Goal: Information Seeking & Learning: Learn about a topic

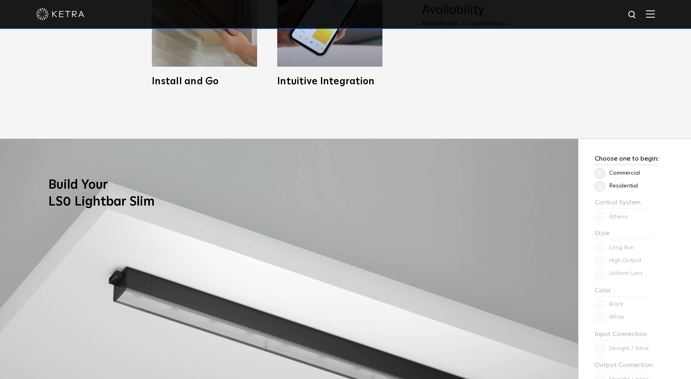
scroll to position [610, 0]
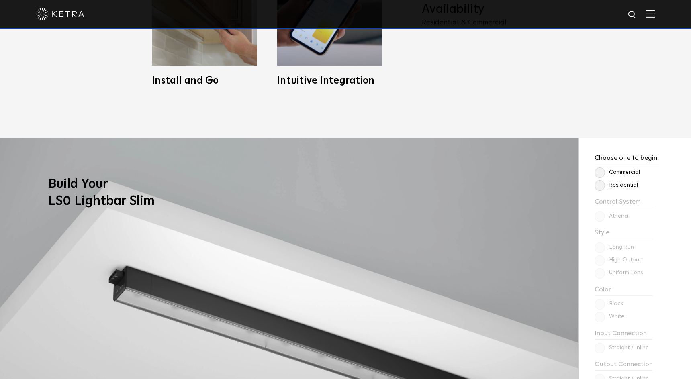
click at [600, 183] on label "Residential" at bounding box center [616, 185] width 43 height 7
click at [0, 0] on input "Residential" at bounding box center [0, 0] width 0 height 0
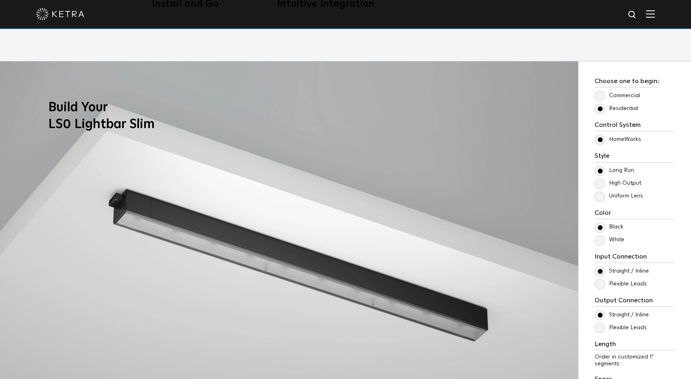
scroll to position [688, 0]
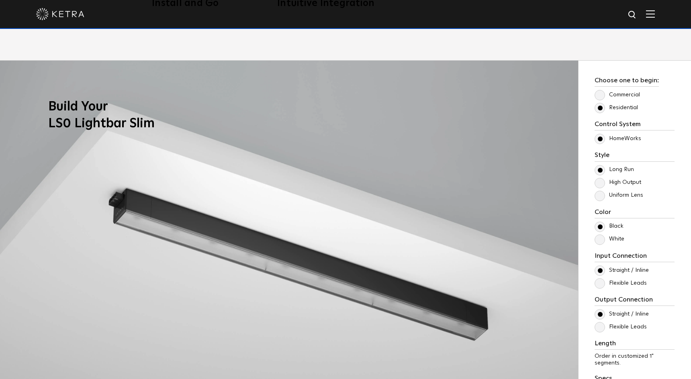
click at [598, 182] on label "High Output" at bounding box center [618, 182] width 47 height 7
click at [0, 0] on input "High Output" at bounding box center [0, 0] width 0 height 0
click at [601, 171] on label "Long Run" at bounding box center [614, 169] width 39 height 7
click at [0, 0] on input "Long Run" at bounding box center [0, 0] width 0 height 0
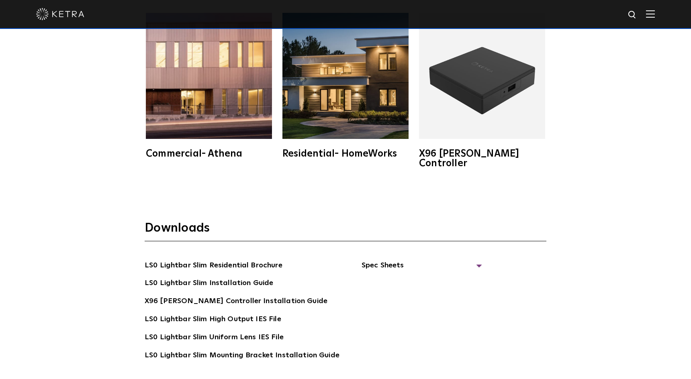
scroll to position [1515, 0]
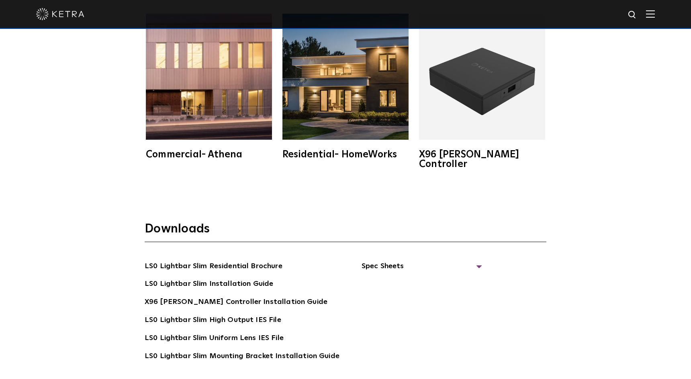
click at [374, 152] on div "Residential- HomeWorks" at bounding box center [346, 155] width 126 height 10
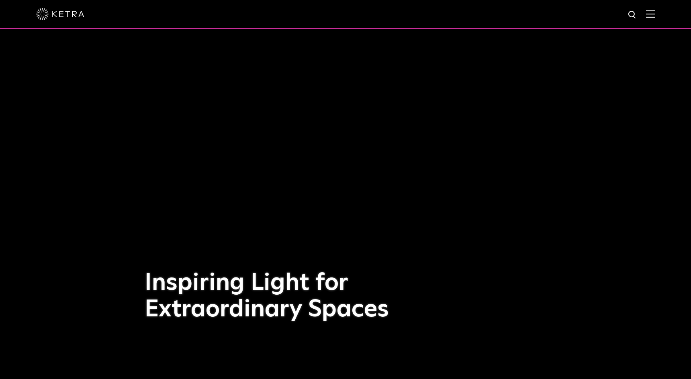
click at [651, 16] on img at bounding box center [650, 14] width 9 height 8
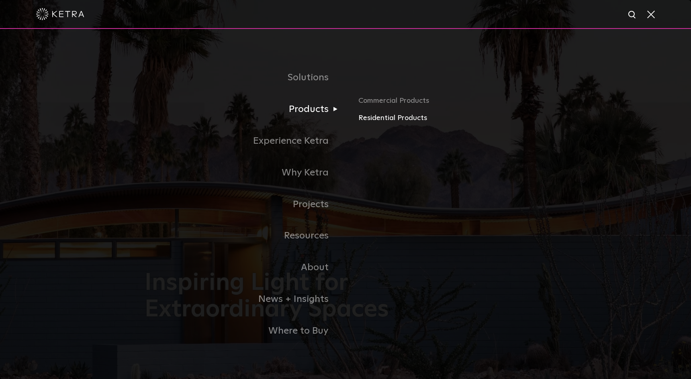
click at [374, 119] on link "Residential Products" at bounding box center [453, 119] width 188 height 12
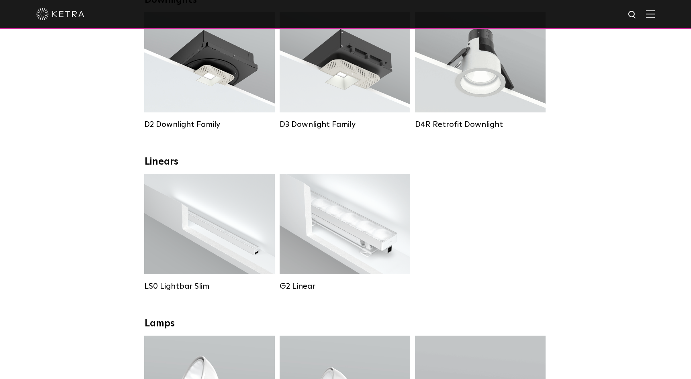
scroll to position [168, 0]
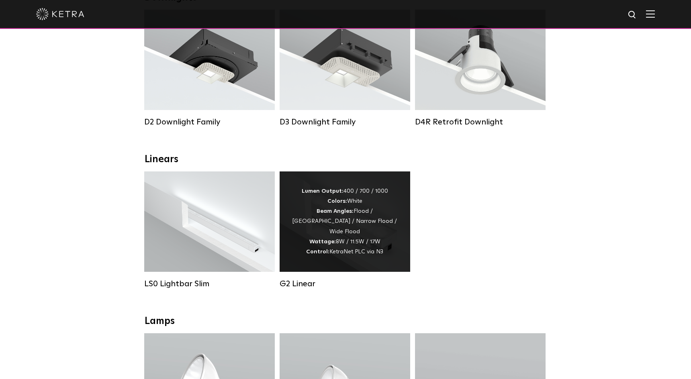
click at [361, 243] on div "Lumen Output: 400 / 700 / 1000 Colors: White Beam Angles: Flood / Graze / Narro…" at bounding box center [345, 222] width 107 height 71
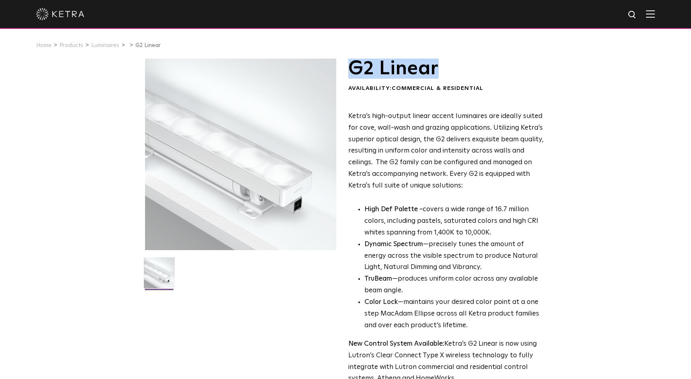
drag, startPoint x: 350, startPoint y: 68, endPoint x: 445, endPoint y: 68, distance: 95.7
click at [445, 68] on h1 "G2 Linear" at bounding box center [447, 69] width 196 height 20
copy h1 "G2 Linear"
